Goal: Task Accomplishment & Management: Manage account settings

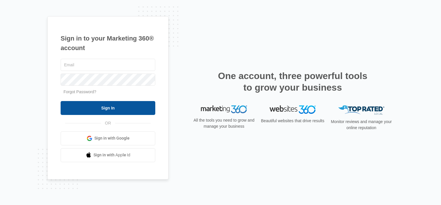
type input "[EMAIL_ADDRESS][DOMAIN_NAME]"
click at [97, 106] on input "Sign In" at bounding box center [108, 108] width 95 height 14
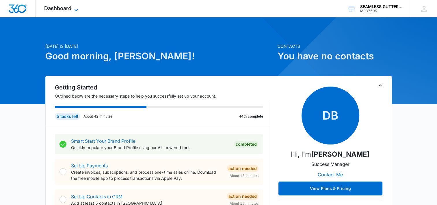
click at [60, 7] on span "Dashboard" at bounding box center [57, 8] width 27 height 6
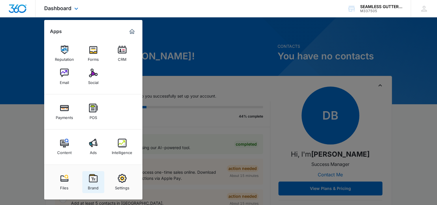
click at [92, 179] on img at bounding box center [93, 178] width 9 height 9
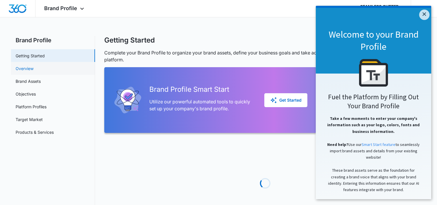
click at [34, 67] on link "Overview" at bounding box center [25, 68] width 18 height 6
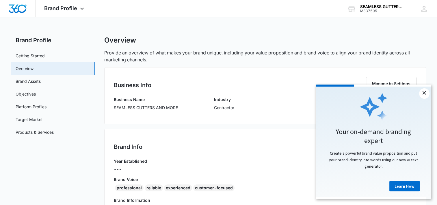
click at [424, 93] on link "×" at bounding box center [424, 93] width 10 height 10
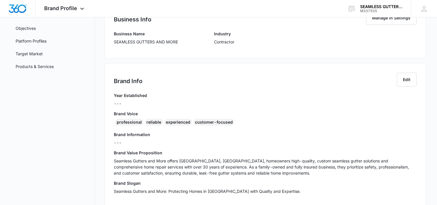
scroll to position [117, 0]
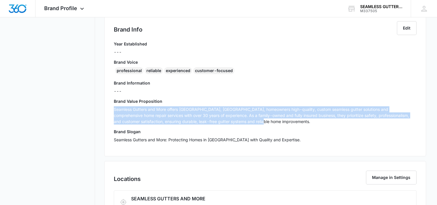
drag, startPoint x: 114, startPoint y: 108, endPoint x: 244, endPoint y: 118, distance: 130.6
click at [244, 118] on div "Brand Info Edit Year Established --- Brand Voice professional reliable experien…" at bounding box center [265, 84] width 322 height 144
copy p "Seamless Gutters and More offers [GEOGRAPHIC_DATA], [GEOGRAPHIC_DATA], homeowne…"
click at [17, 7] on img "Dashboard" at bounding box center [17, 8] width 18 height 9
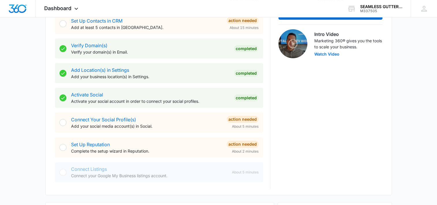
scroll to position [202, 0]
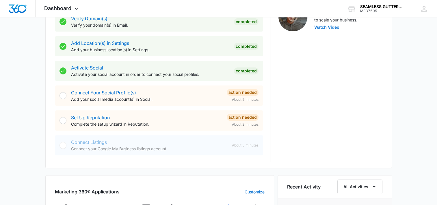
click at [176, 94] on div "Connect Your Social Profile(s) Add your social media account(s) in Social." at bounding box center [146, 95] width 151 height 13
click at [91, 92] on link "Connect Your Social Profile(s)" at bounding box center [103, 93] width 65 height 6
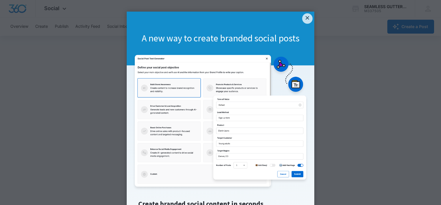
click at [304, 17] on link "×" at bounding box center [307, 18] width 10 height 10
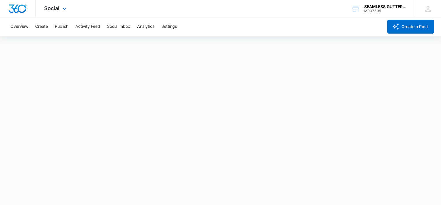
click at [14, 8] on img "Dashboard" at bounding box center [17, 8] width 18 height 9
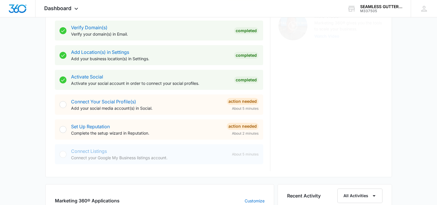
scroll to position [242, 0]
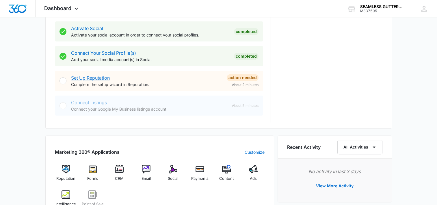
click at [84, 76] on link "Set Up Reputation" at bounding box center [90, 78] width 39 height 6
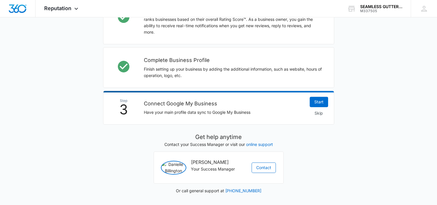
scroll to position [201, 0]
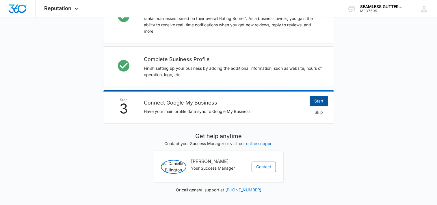
click at [315, 100] on link "Start" at bounding box center [319, 101] width 18 height 10
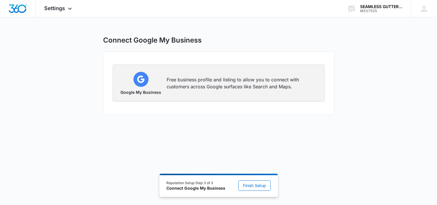
click at [181, 78] on p "Free business profile and listing to allow you to connect with customers across…" at bounding box center [242, 83] width 151 height 14
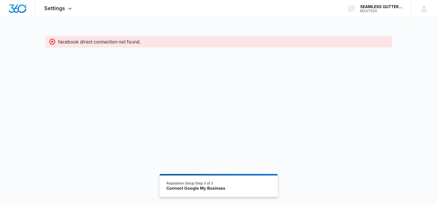
click at [18, 9] on img "Dashboard" at bounding box center [17, 8] width 18 height 9
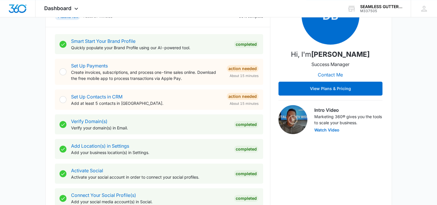
scroll to position [157, 0]
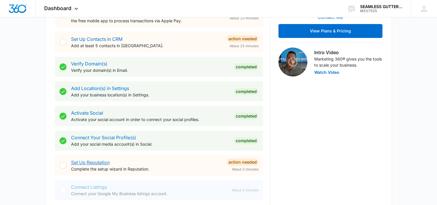
click at [86, 160] on link "Set Up Reputation" at bounding box center [90, 162] width 39 height 6
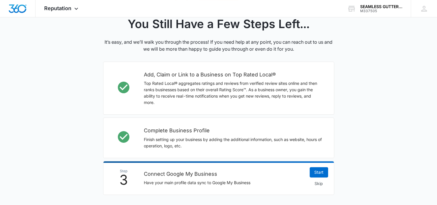
scroll to position [157, 0]
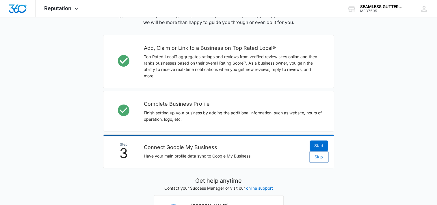
click at [315, 155] on span "Skip" at bounding box center [319, 156] width 8 height 6
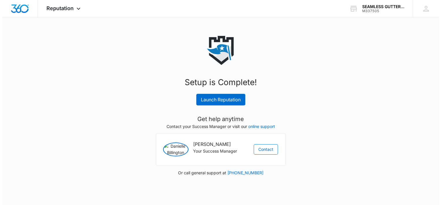
scroll to position [0, 0]
click at [220, 98] on link "Launch Reputation" at bounding box center [220, 100] width 49 height 12
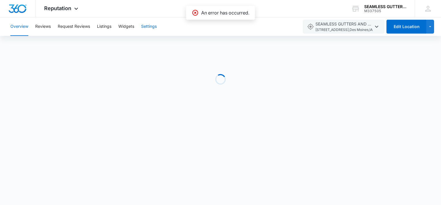
click at [151, 27] on button "Settings" at bounding box center [149, 26] width 16 height 18
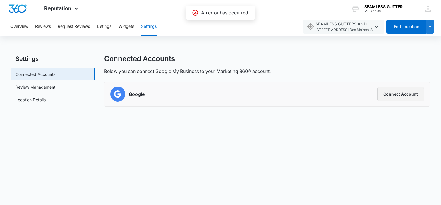
click at [394, 92] on button "Connect Account" at bounding box center [401, 94] width 47 height 14
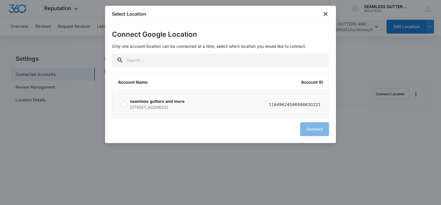
click at [148, 105] on p "915 e 28th street Des moines IA 50317" at bounding box center [157, 107] width 55 height 6
click at [121, 104] on input "seamless gutters and more 915 e 28th street Des moines IA 50317 116496245968866…" at bounding box center [120, 104] width 0 height 0
radio input "true"
click at [307, 131] on button "Connect" at bounding box center [314, 129] width 29 height 14
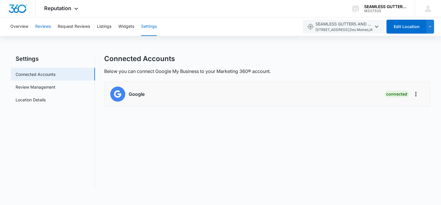
click at [40, 25] on button "Reviews" at bounding box center [43, 26] width 16 height 18
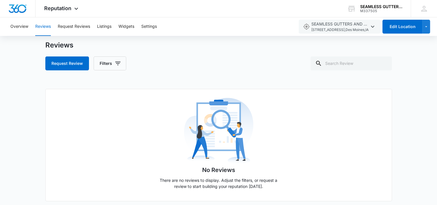
scroll to position [21, 0]
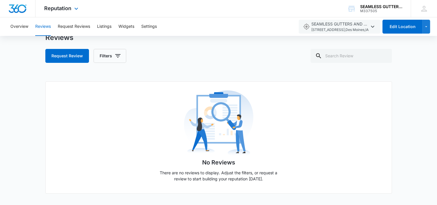
click at [21, 8] on img "Dashboard" at bounding box center [17, 8] width 18 height 9
